Goal: Information Seeking & Learning: Learn about a topic

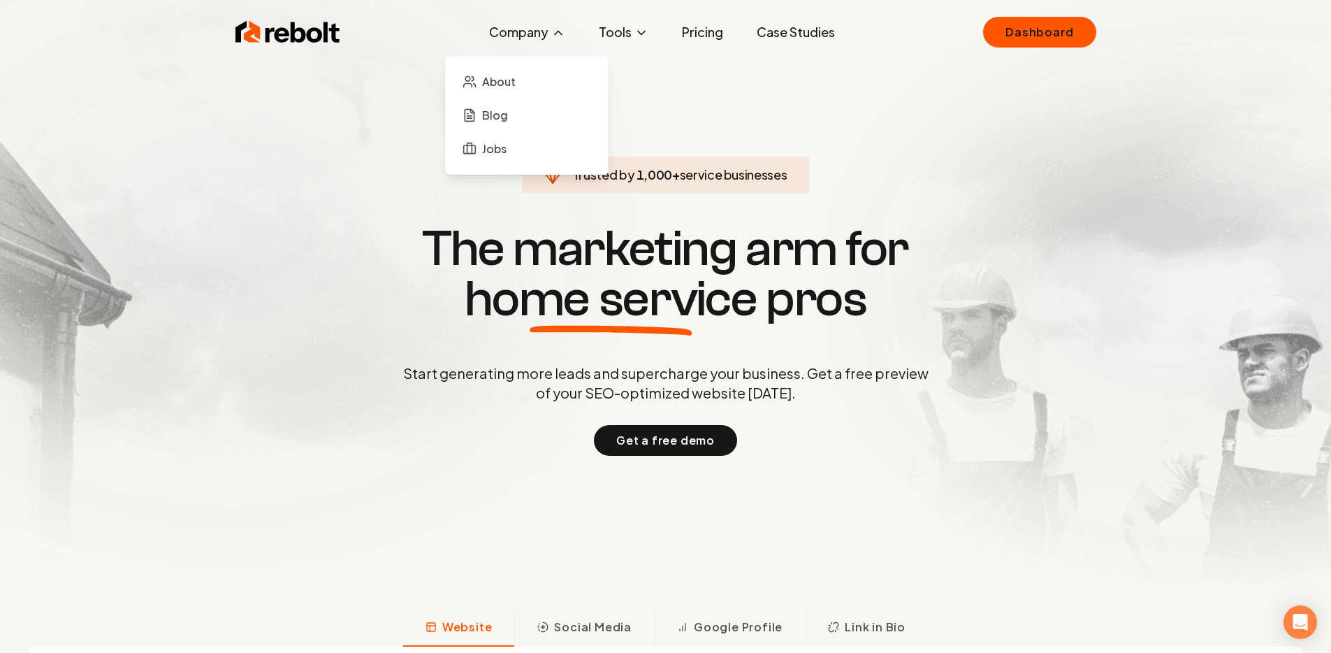
click at [524, 45] on button "Company" at bounding box center [527, 32] width 99 height 28
click at [516, 78] on span "About" at bounding box center [499, 81] width 34 height 17
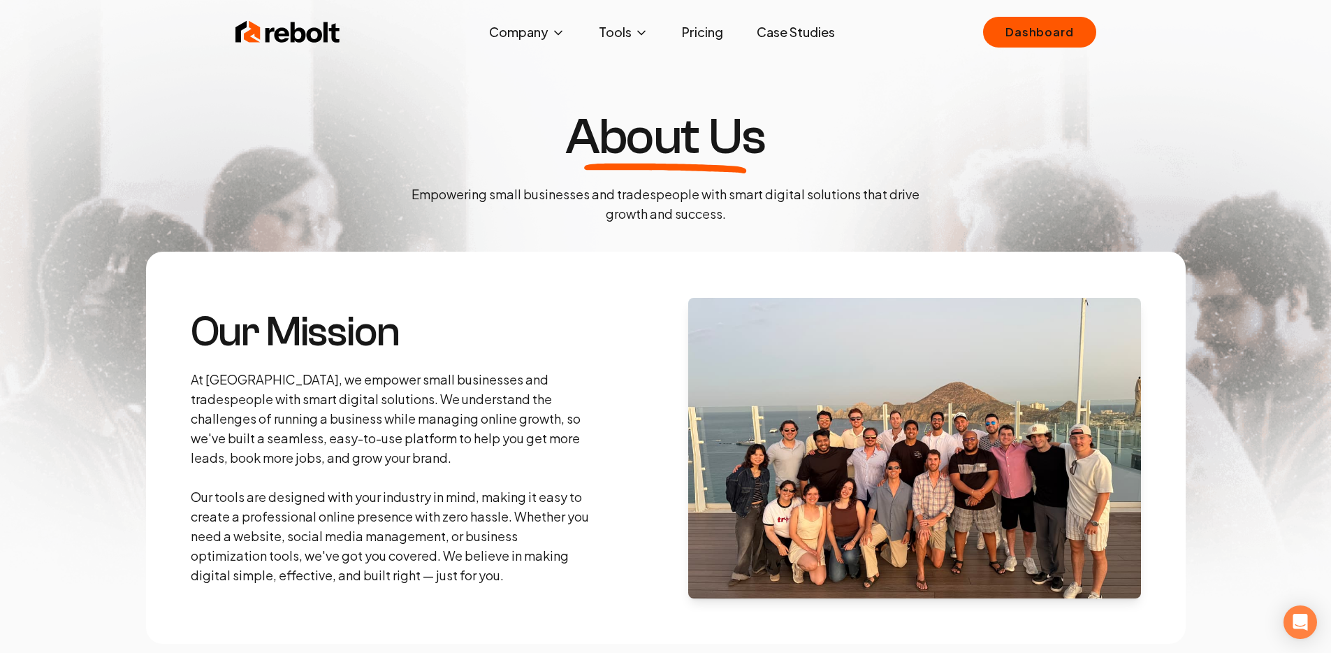
click at [709, 31] on link "Pricing" at bounding box center [703, 32] width 64 height 28
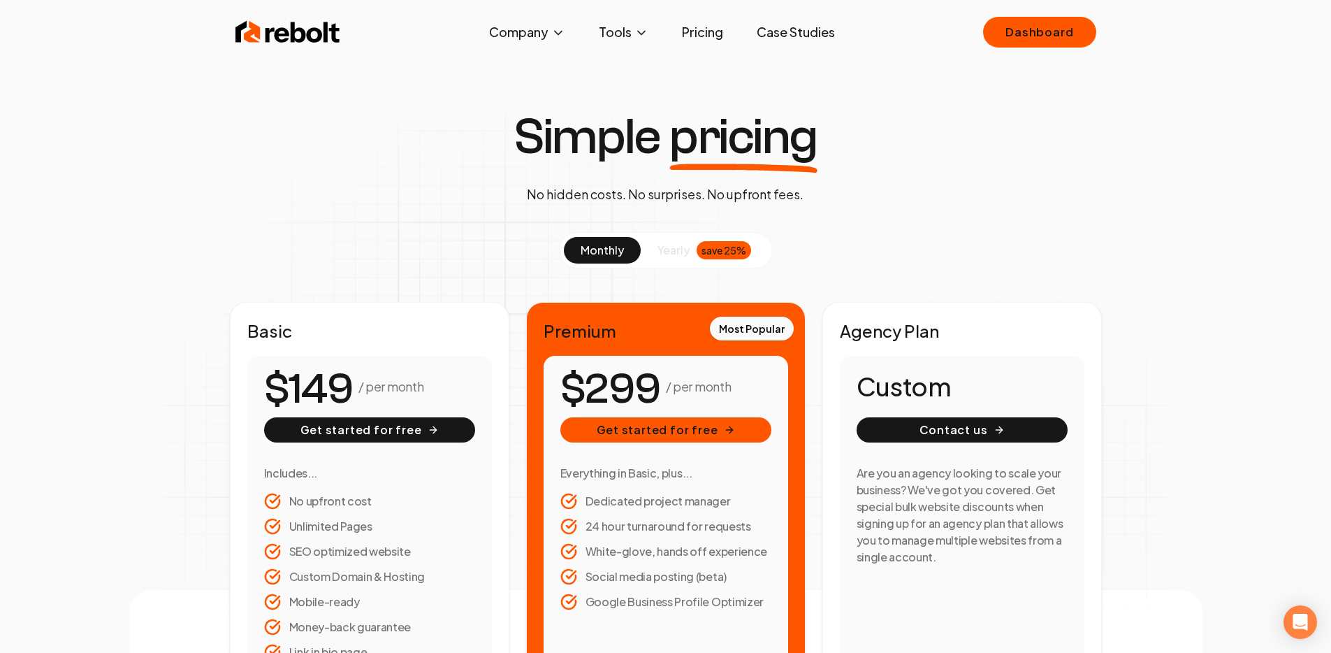
drag, startPoint x: 224, startPoint y: 17, endPoint x: 243, endPoint y: 26, distance: 21.6
click at [224, 17] on div "Rebolt Company About Blog Jobs Tools Google Review QR Code Generator Google Bus…" at bounding box center [666, 32] width 894 height 42
click at [257, 31] on img at bounding box center [287, 32] width 105 height 28
